Goal: Task Accomplishment & Management: Complete application form

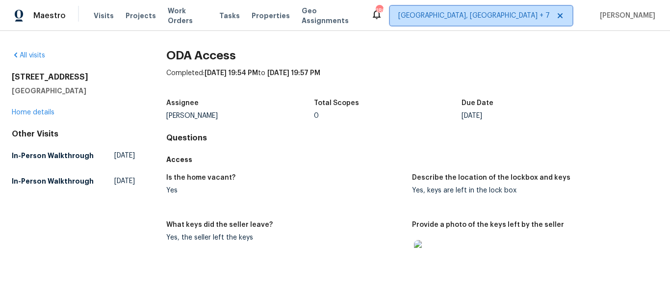
click at [524, 16] on span "[GEOGRAPHIC_DATA], [GEOGRAPHIC_DATA] + 7" at bounding box center [475, 16] width 152 height 10
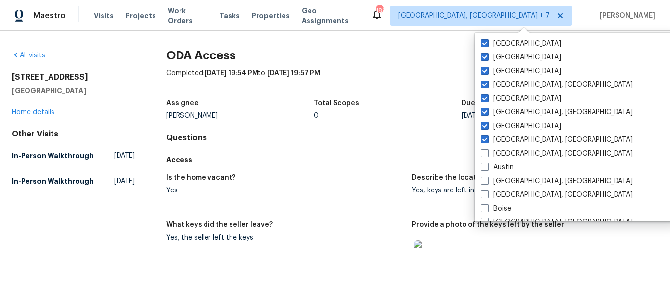
click at [28, 51] on div "All visits" at bounding box center [73, 56] width 123 height 10
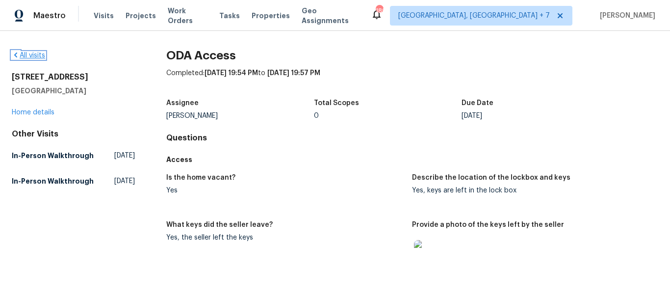
click at [35, 55] on link "All visits" at bounding box center [28, 55] width 33 height 7
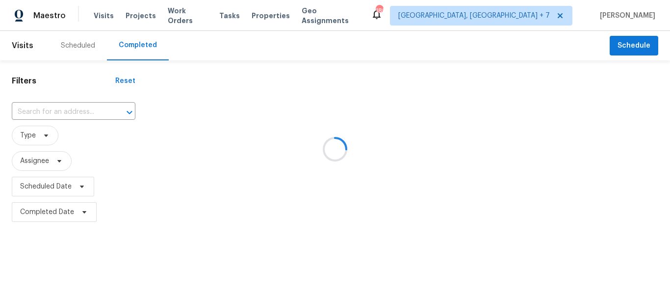
click at [79, 43] on div at bounding box center [335, 149] width 670 height 298
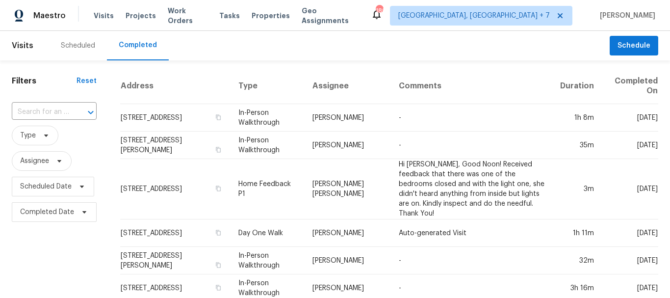
click at [73, 51] on div "Scheduled" at bounding box center [78, 45] width 58 height 29
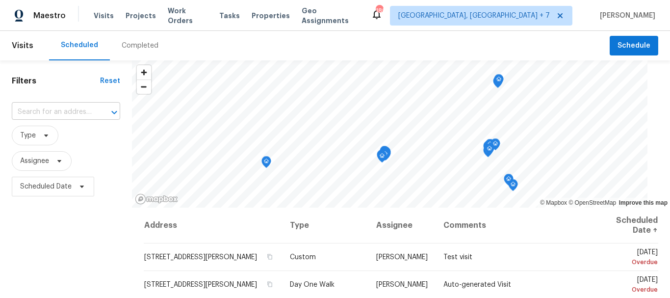
click at [53, 109] on input "text" at bounding box center [52, 112] width 81 height 15
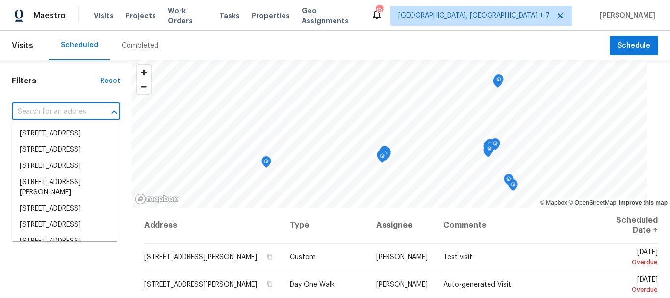
paste input "[STREET_ADDRESS][PERSON_NAME]"
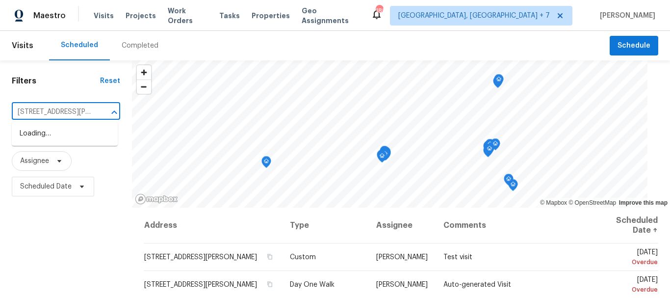
type input "[STREET_ADDRESS][PERSON_NAME]"
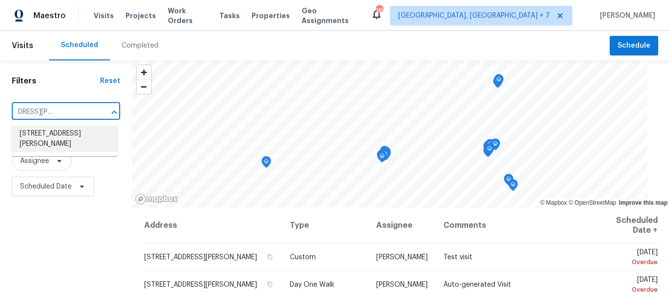
click at [51, 133] on li "[STREET_ADDRESS][PERSON_NAME]" at bounding box center [65, 139] width 106 height 27
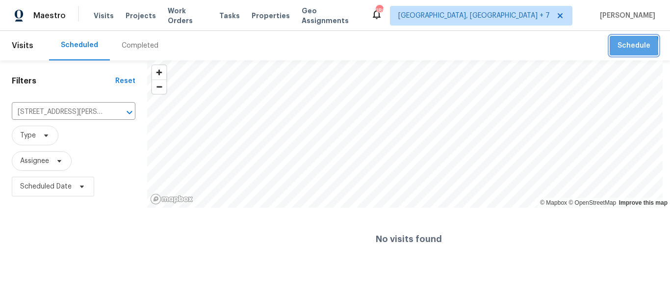
click at [621, 47] on span "Schedule" at bounding box center [634, 46] width 33 height 12
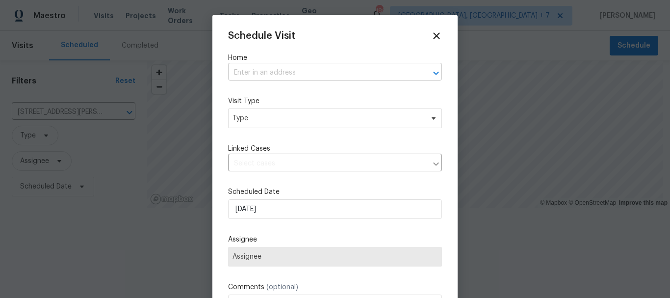
click at [275, 70] on input "text" at bounding box center [321, 72] width 187 height 15
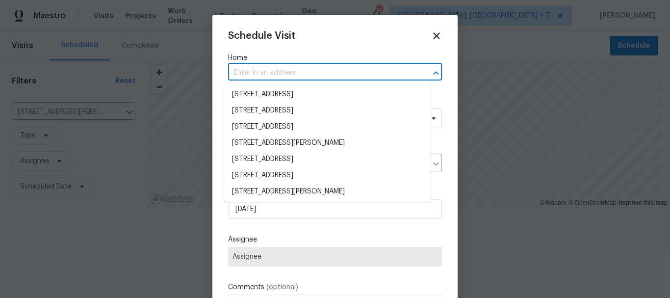
paste input "[STREET_ADDRESS][PERSON_NAME]"
type input "[STREET_ADDRESS][PERSON_NAME]"
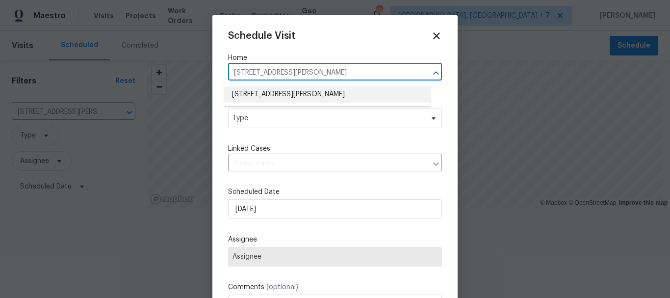
click at [282, 92] on li "[STREET_ADDRESS][PERSON_NAME]" at bounding box center [327, 94] width 207 height 16
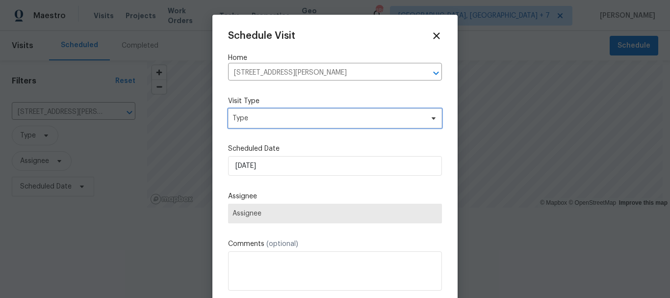
click at [283, 116] on span "Type" at bounding box center [328, 118] width 191 height 10
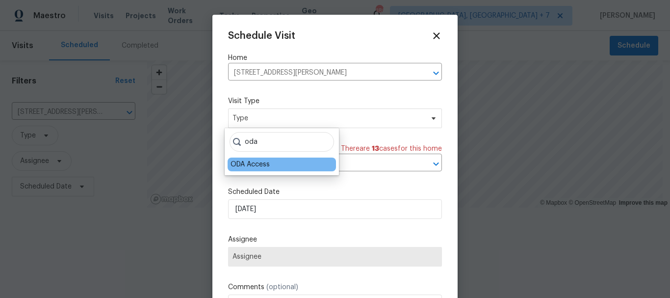
type input "oda"
click at [268, 164] on div "ODA Access" at bounding box center [250, 165] width 39 height 10
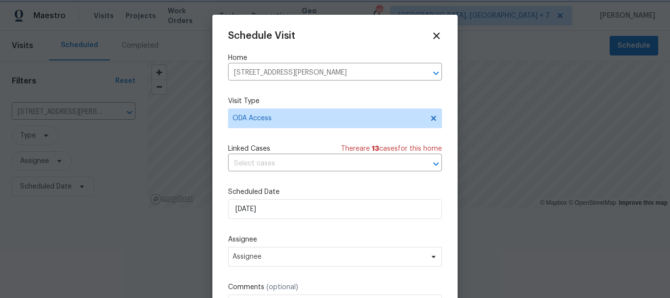
scroll to position [17, 0]
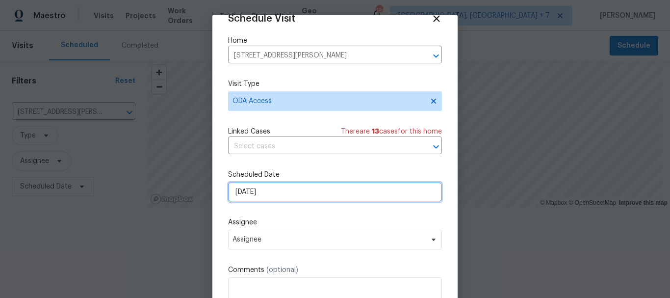
click at [255, 185] on input "[DATE]" at bounding box center [335, 192] width 214 height 20
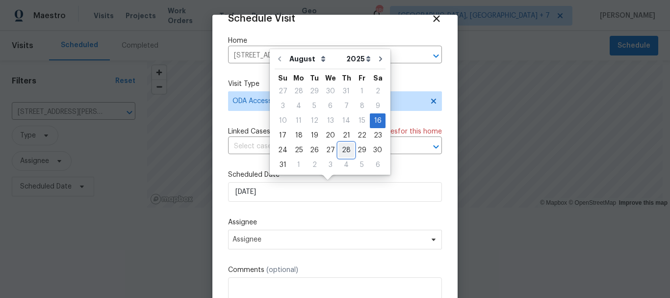
click at [344, 148] on div "28" at bounding box center [347, 150] width 16 height 14
type input "[DATE]"
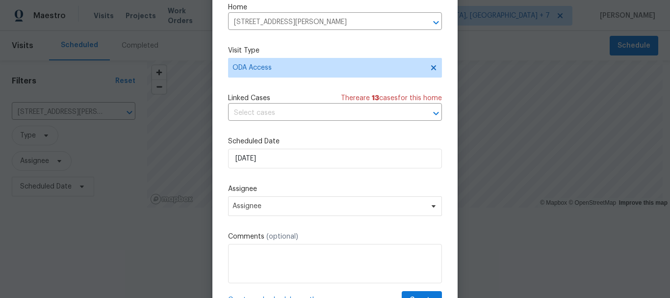
scroll to position [75, 0]
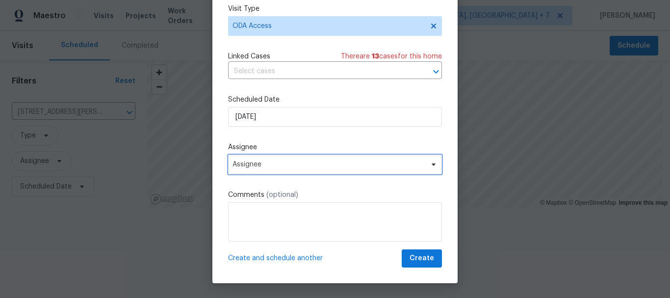
click at [320, 161] on span "Assignee" at bounding box center [329, 165] width 192 height 8
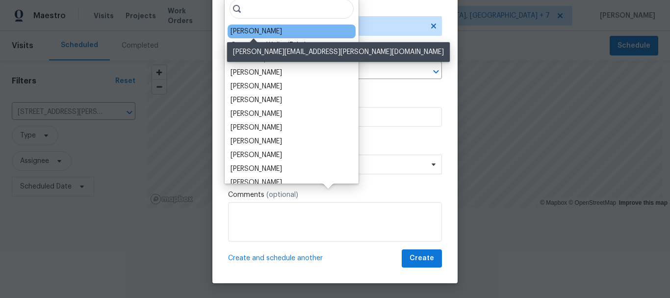
click at [268, 33] on div "[PERSON_NAME]" at bounding box center [257, 32] width 52 height 10
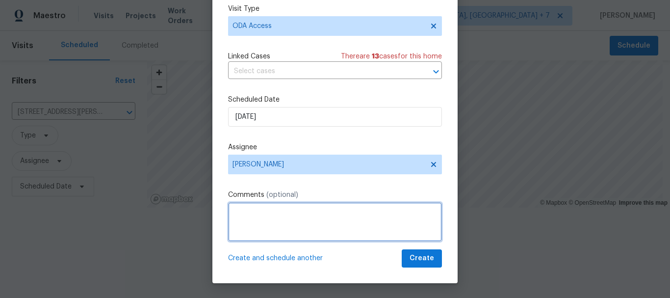
click at [268, 214] on textarea at bounding box center [335, 221] width 214 height 39
click at [288, 214] on textarea at bounding box center [335, 221] width 214 height 39
paste textarea "Hi! Can you please: *Ensure a lockbox is installed with keys inside so the REIT…"
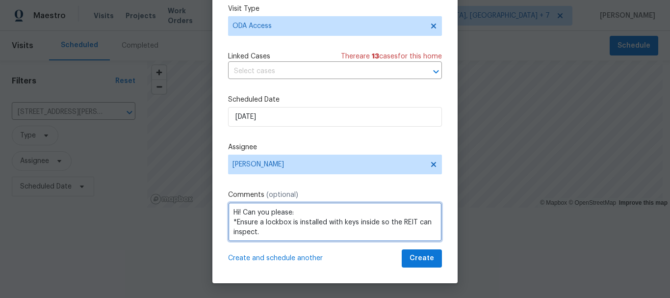
scroll to position [112, 0]
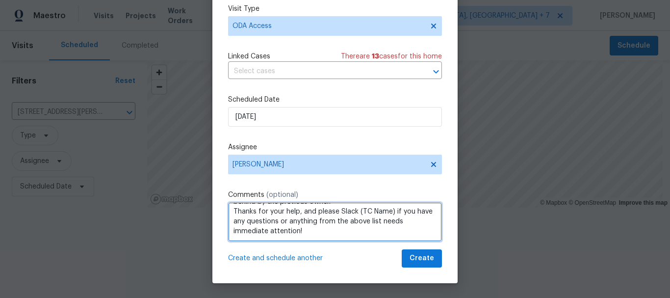
click at [389, 207] on textarea "Hi! Can you please: *Ensure a lockbox is installed with keys inside so the REIT…" at bounding box center [335, 221] width 214 height 39
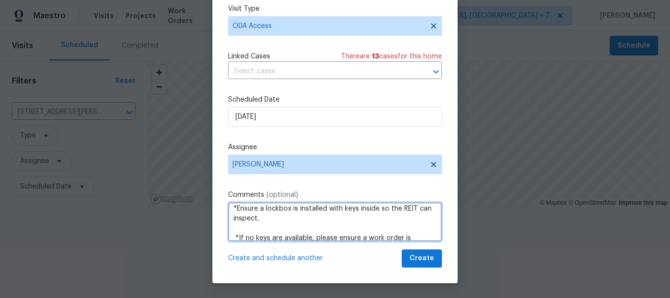
scroll to position [0, 0]
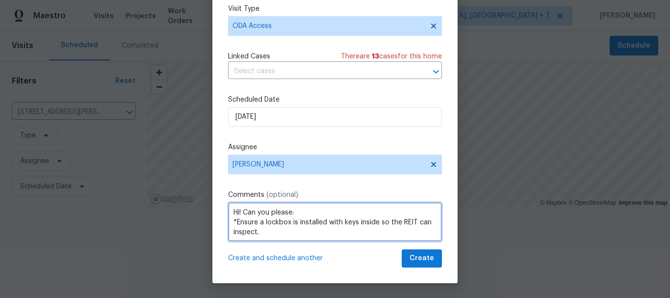
click at [296, 213] on textarea "Hi! Can you please: *Ensure a lockbox is installed with keys inside so the REIT…" at bounding box center [335, 221] width 214 height 39
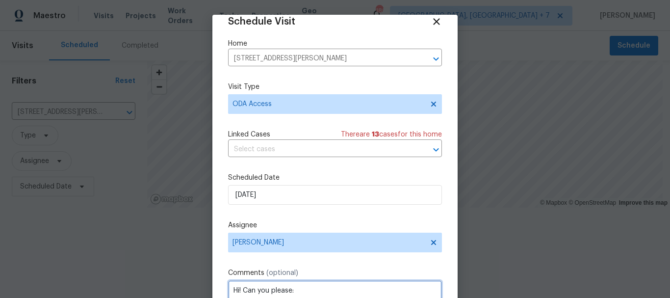
scroll to position [17, 0]
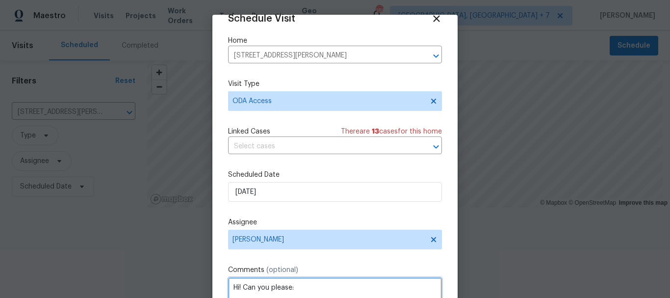
type textarea "Hi! Can you please: *Ensure a lockbox is installed with keys inside so the REIT…"
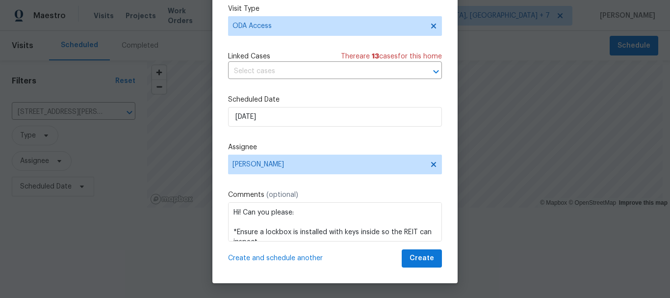
scroll to position [129, 0]
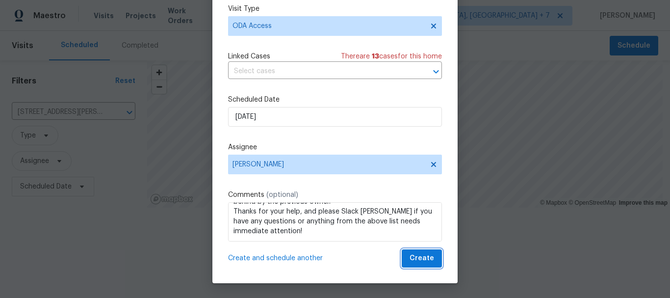
click at [414, 257] on span "Create" at bounding box center [422, 258] width 25 height 12
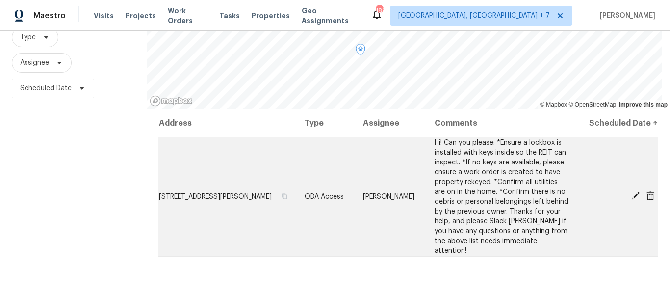
scroll to position [0, 0]
